Goal: Task Accomplishment & Management: Manage account settings

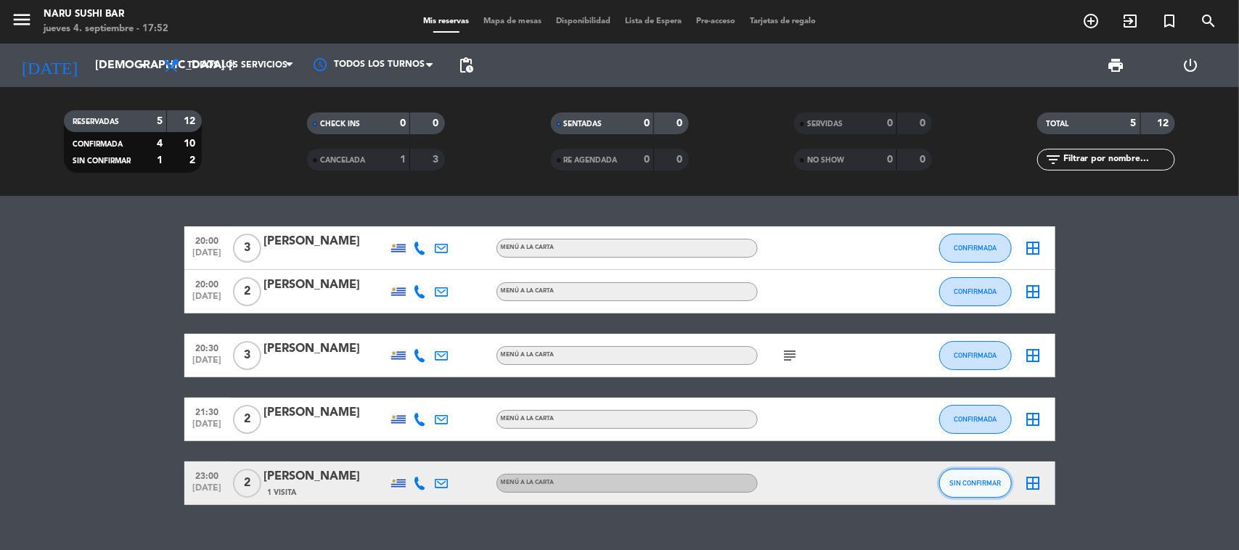
click at [982, 486] on span "SIN CONFIRMAR" at bounding box center [976, 483] width 52 height 8
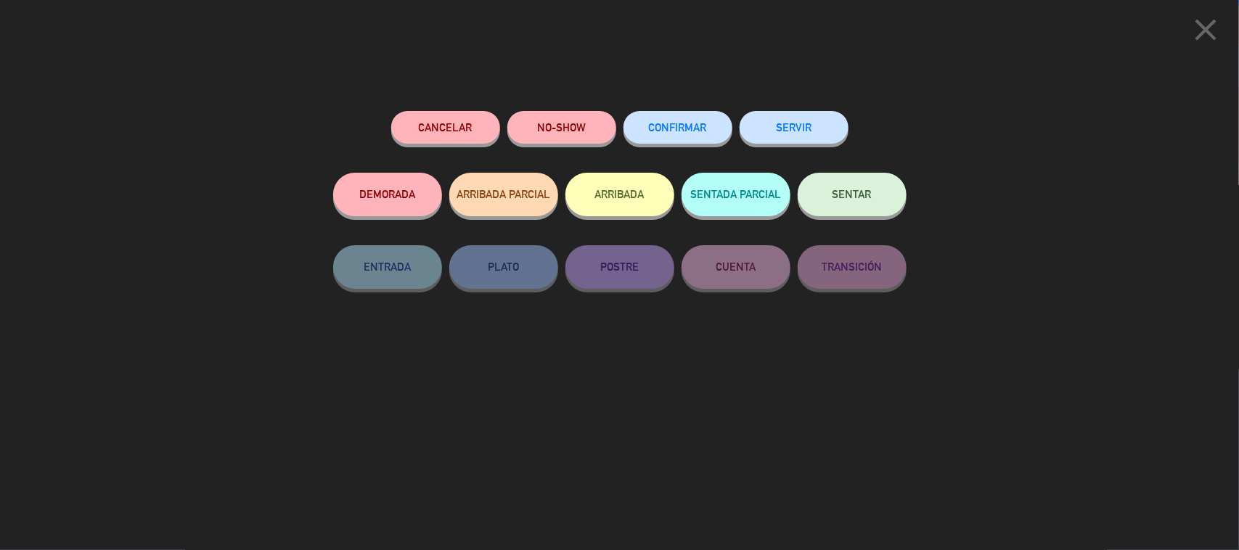
click at [684, 140] on button "CONFIRMAR" at bounding box center [678, 127] width 109 height 33
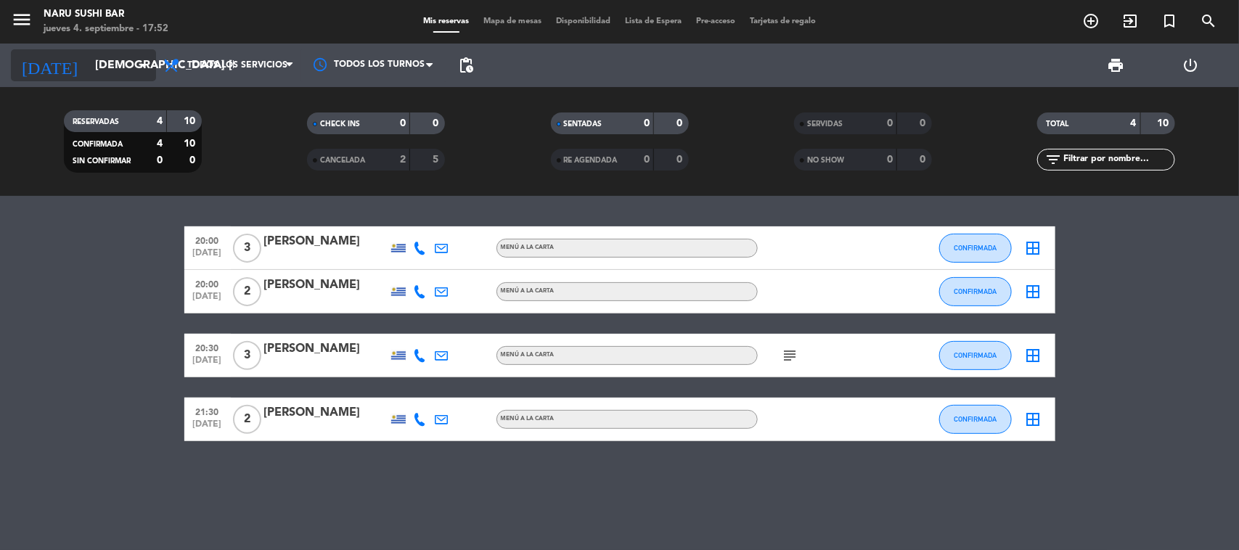
click at [89, 62] on input "[DEMOGRAPHIC_DATA] [DATE]" at bounding box center [164, 66] width 153 height 28
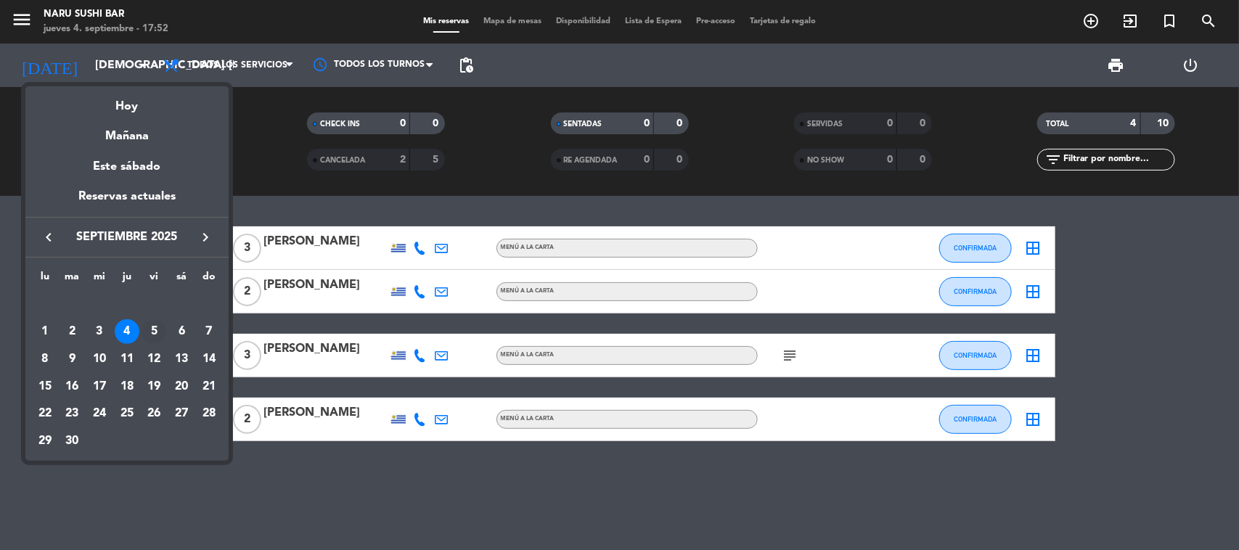
click at [147, 331] on div "5" at bounding box center [154, 331] width 25 height 25
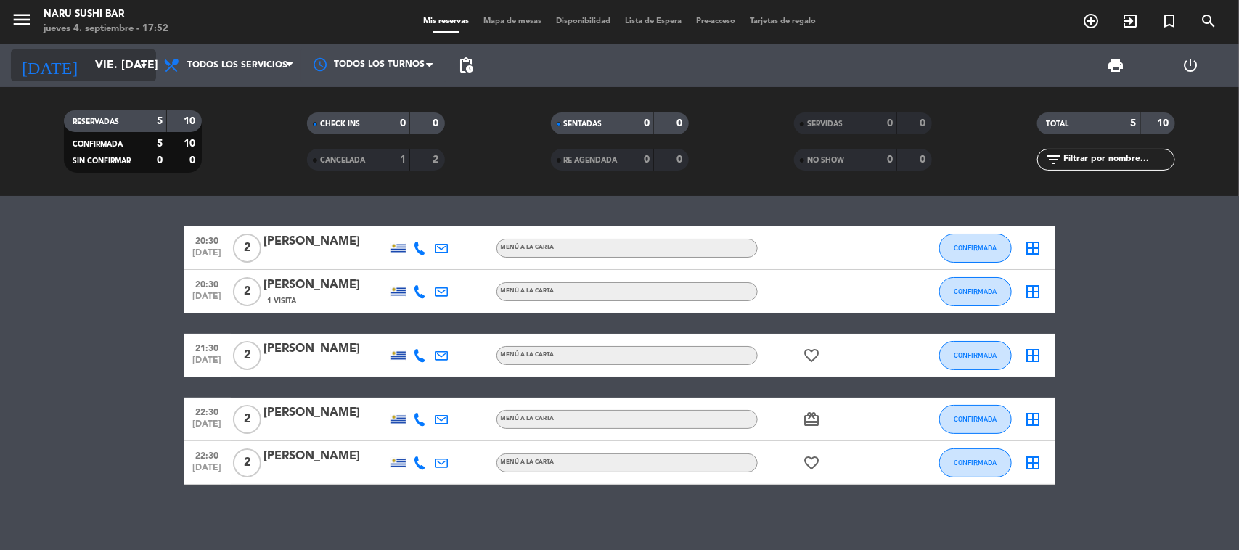
click at [95, 53] on input "vie. [DATE]" at bounding box center [164, 66] width 153 height 28
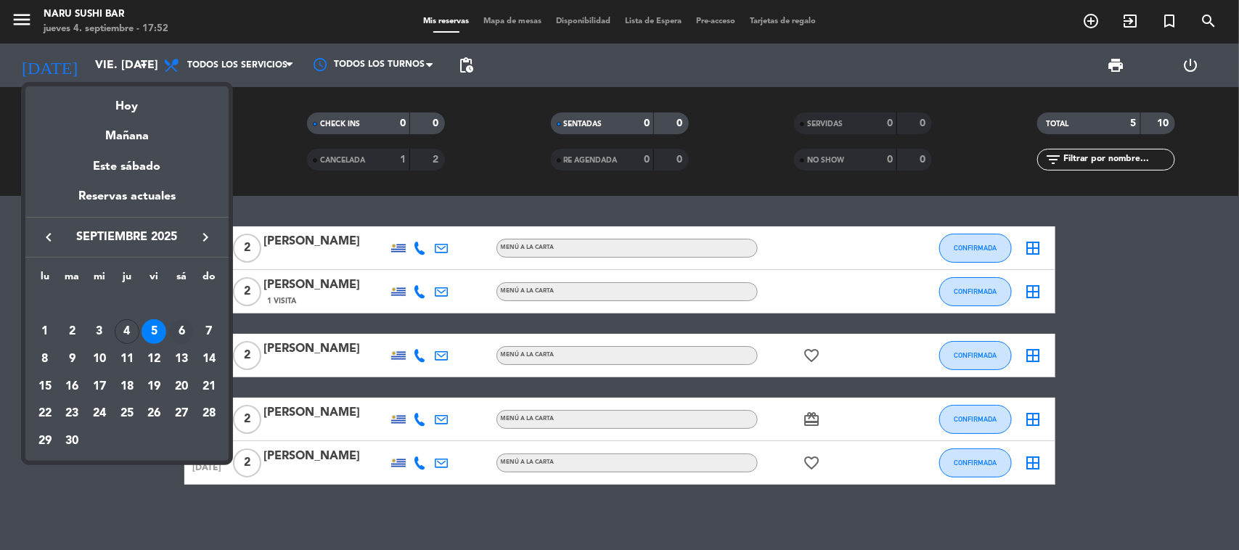
click at [173, 330] on div "6" at bounding box center [181, 331] width 25 height 25
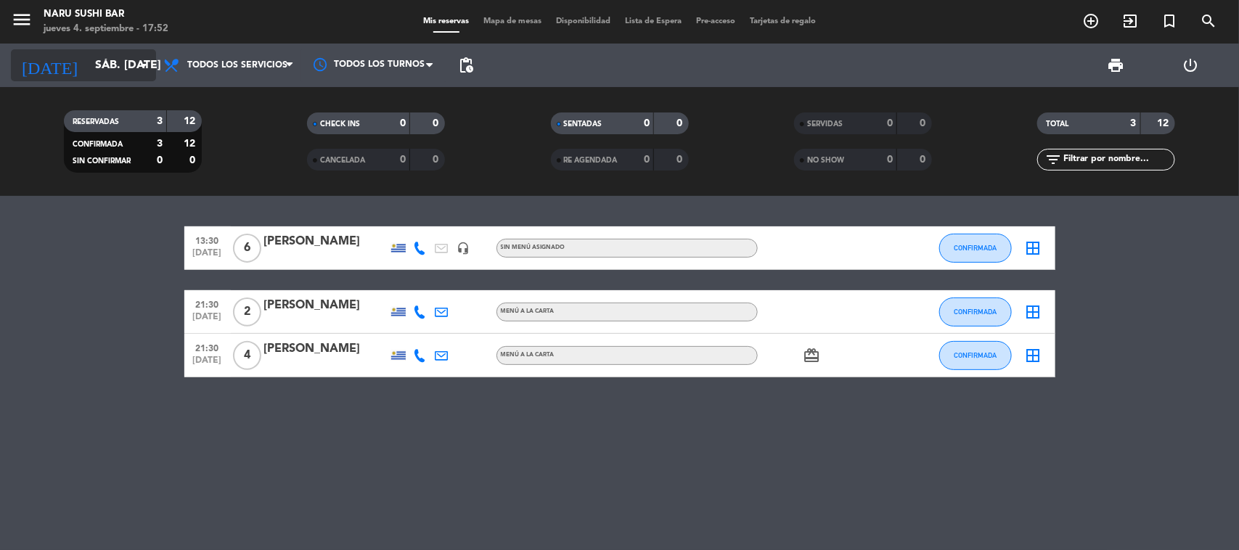
click at [97, 52] on input "sáb. [DATE]" at bounding box center [164, 66] width 153 height 28
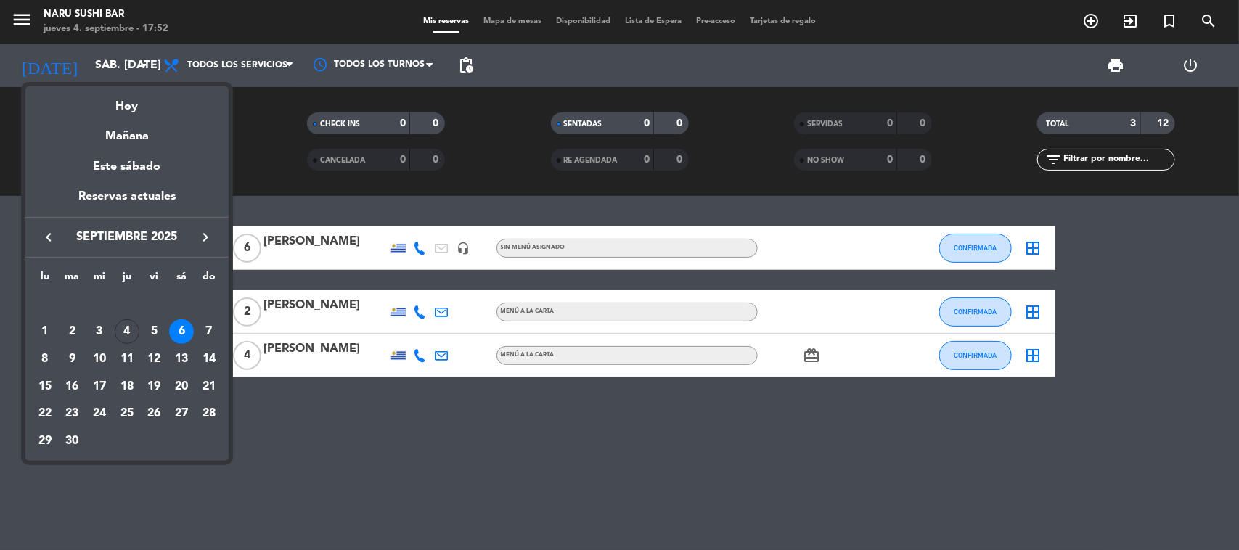
click at [205, 328] on div "7" at bounding box center [209, 331] width 25 height 25
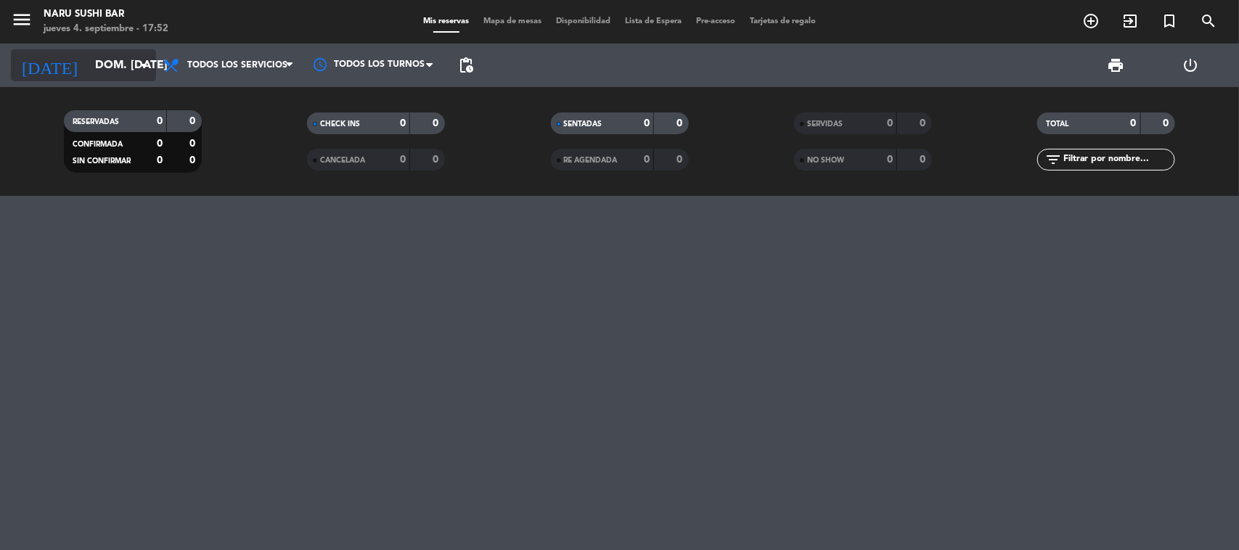
click at [88, 73] on input "dom. [DATE]" at bounding box center [164, 66] width 153 height 28
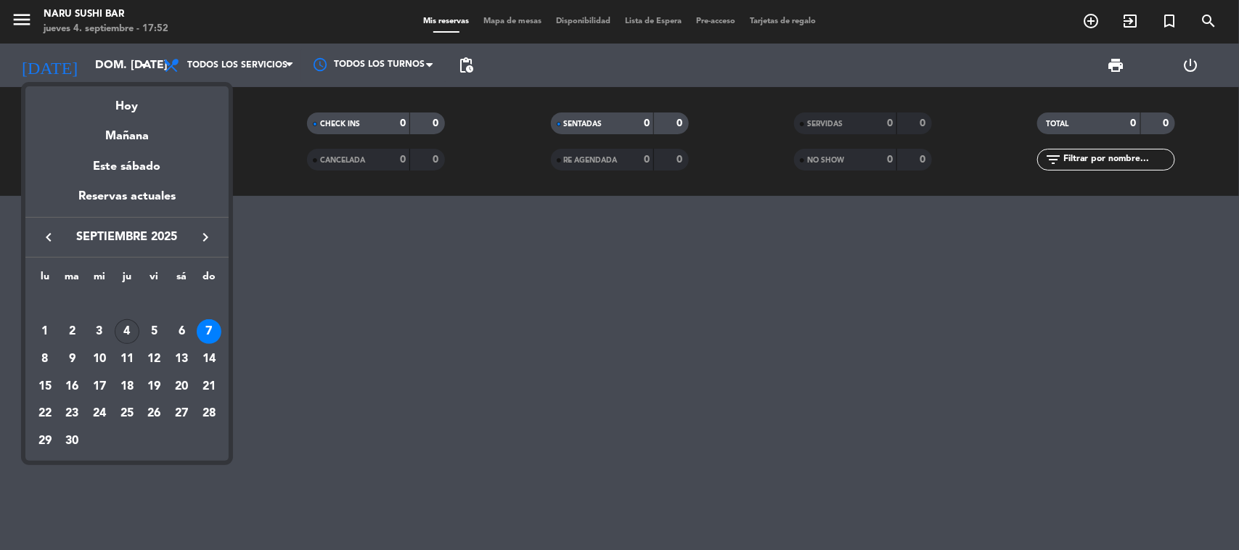
click at [122, 340] on div "4" at bounding box center [127, 331] width 25 height 25
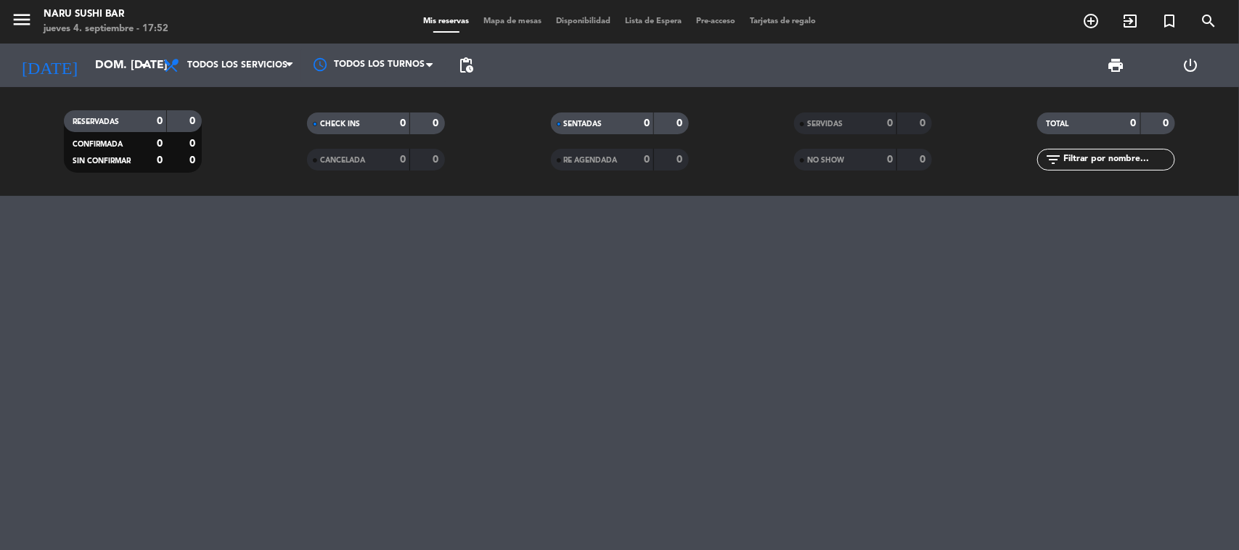
type input "[DEMOGRAPHIC_DATA] [DATE]"
